Goal: Transaction & Acquisition: Obtain resource

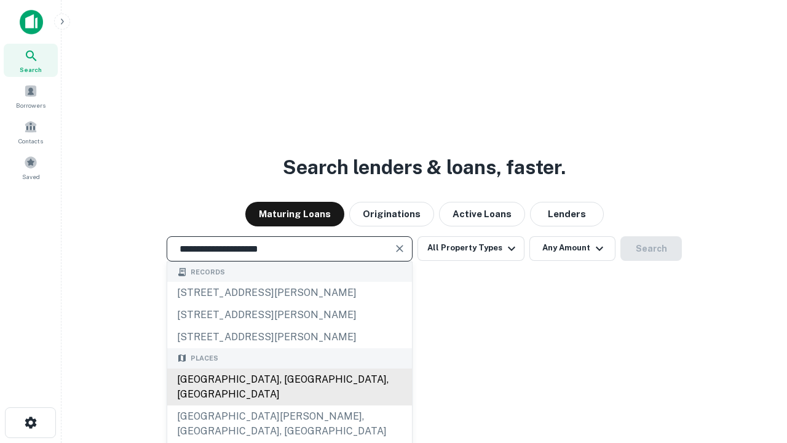
click at [289, 405] on div "Santa Monica, CA, USA" at bounding box center [289, 386] width 245 height 37
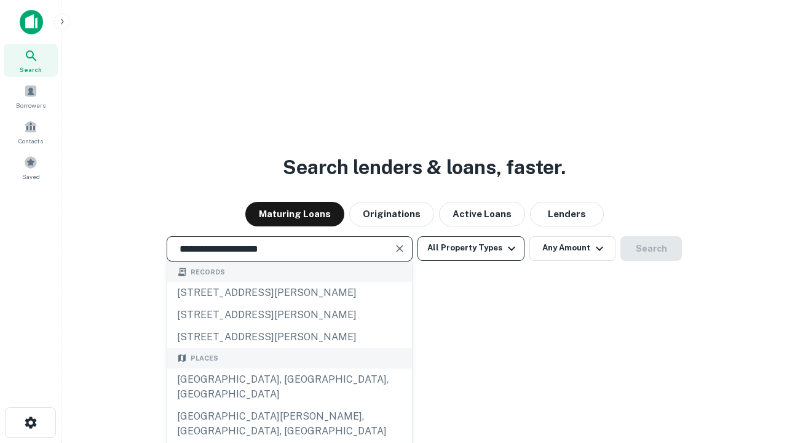
type input "**********"
click at [471, 248] on button "All Property Types" at bounding box center [470, 248] width 107 height 25
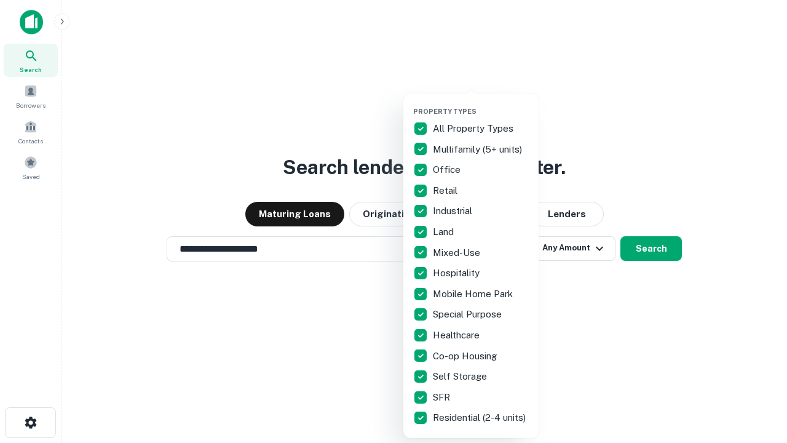
click at [481, 103] on button "button" at bounding box center [480, 103] width 135 height 1
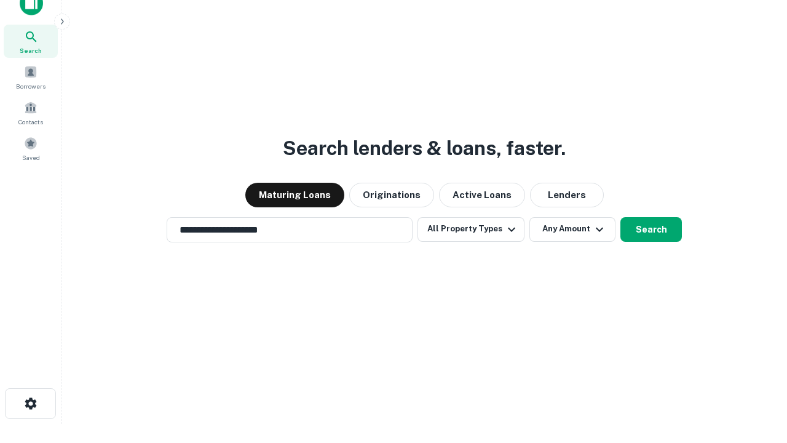
scroll to position [7, 148]
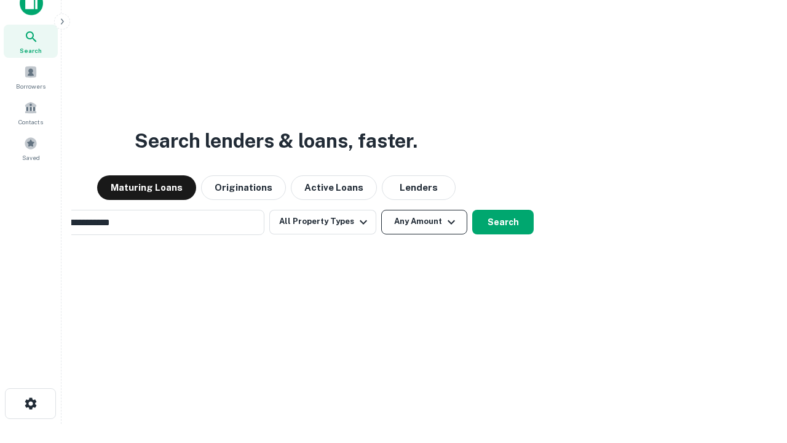
click at [381, 210] on button "Any Amount" at bounding box center [424, 222] width 86 height 25
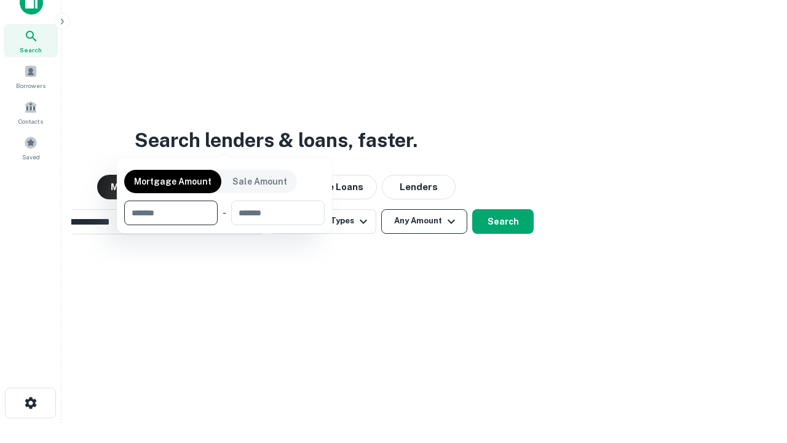
scroll to position [89, 348]
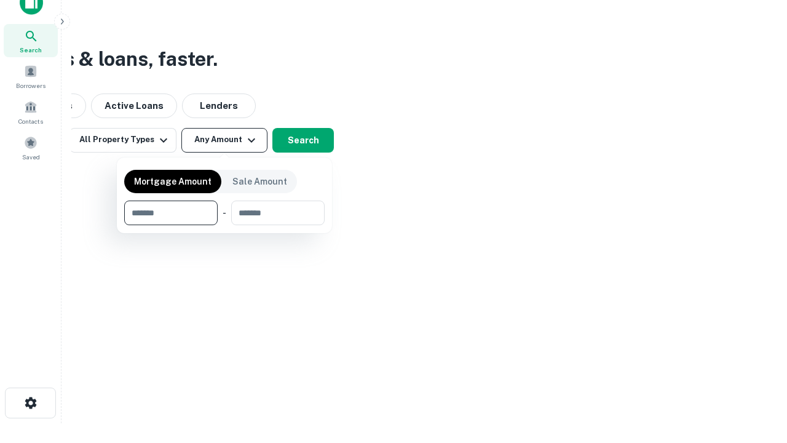
type input "*******"
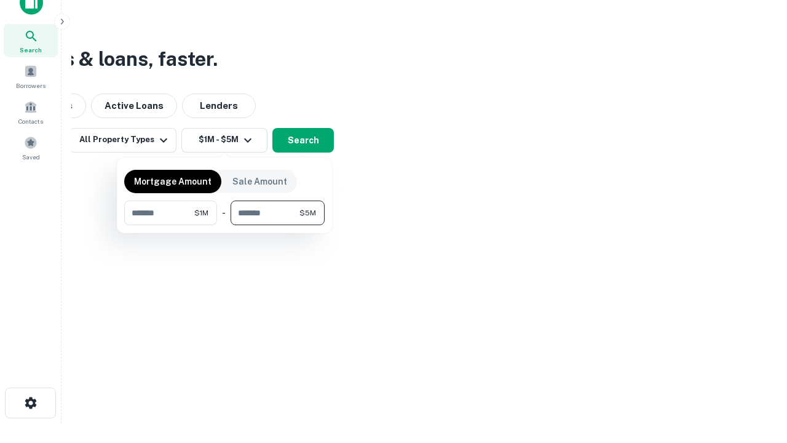
type input "*******"
click at [224, 225] on button "button" at bounding box center [224, 225] width 200 height 1
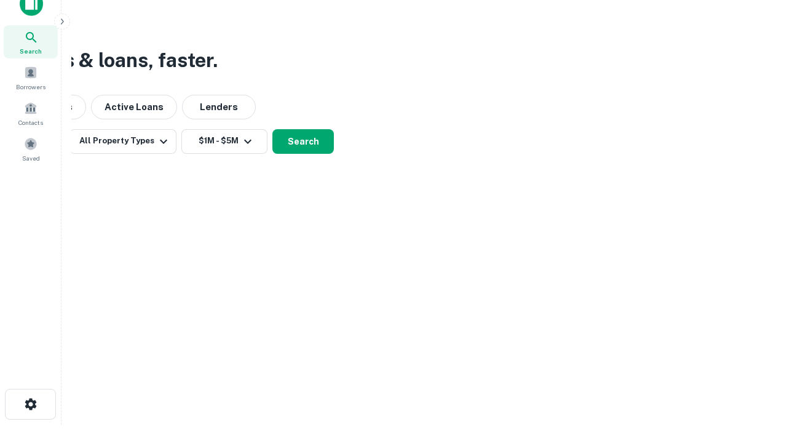
scroll to position [7, 227]
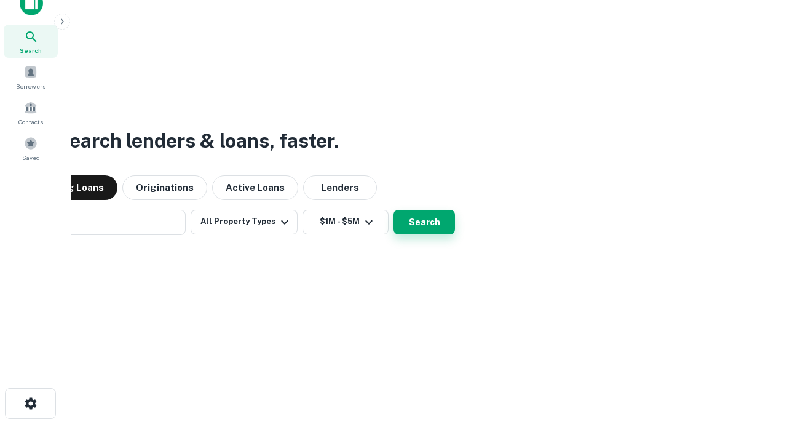
click at [393, 210] on button "Search" at bounding box center [423, 222] width 61 height 25
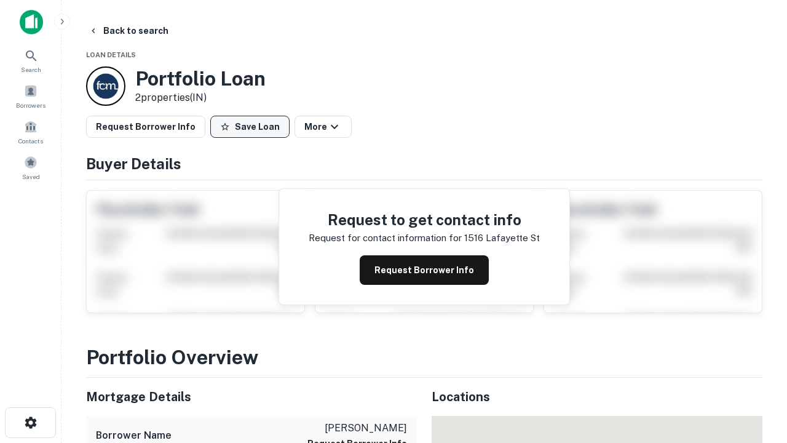
click at [250, 127] on button "Save Loan" at bounding box center [249, 127] width 79 height 22
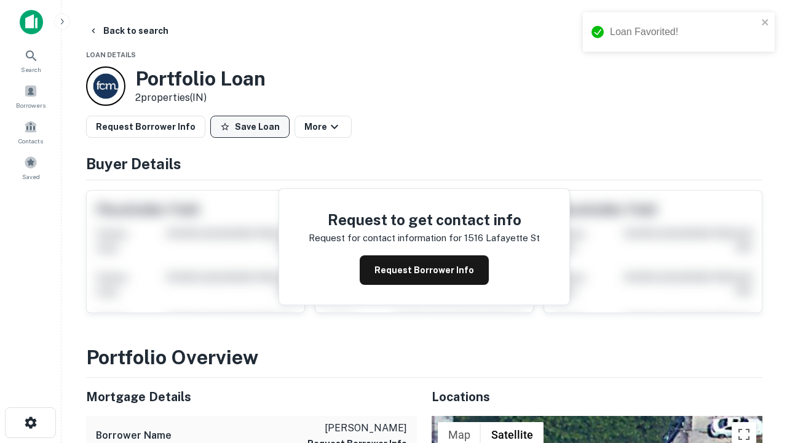
click at [253, 127] on button "Save Loan" at bounding box center [249, 127] width 79 height 22
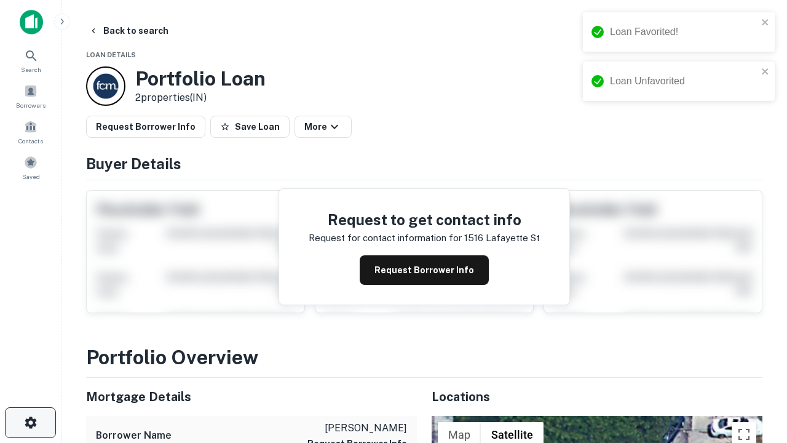
click at [30, 422] on icon "button" at bounding box center [30, 422] width 15 height 15
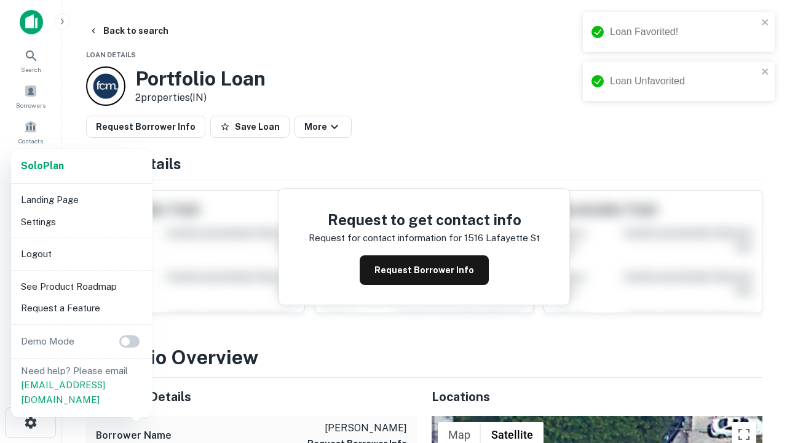
click at [81, 253] on li "Logout" at bounding box center [82, 254] width 132 height 22
